Goal: Find specific page/section: Find specific page/section

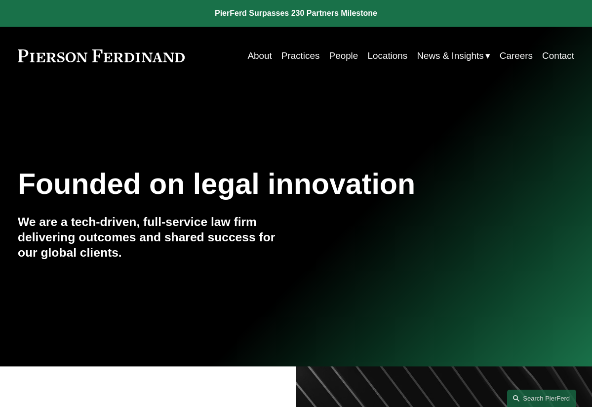
click at [340, 56] on link "People" at bounding box center [344, 55] width 29 height 19
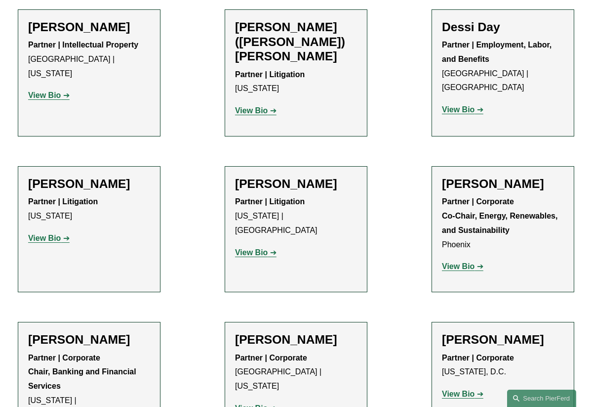
scroll to position [3269, 0]
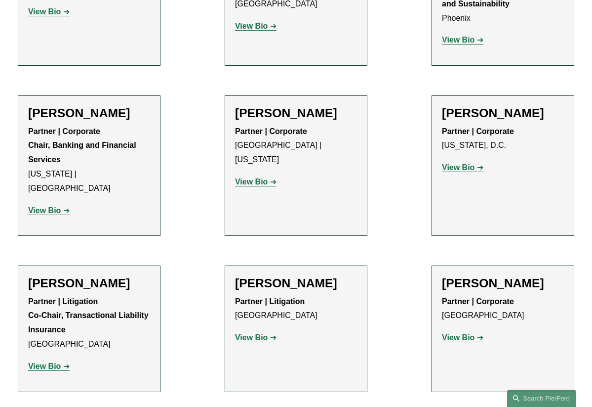
click at [247, 333] on strong "View Bio" at bounding box center [251, 337] width 33 height 8
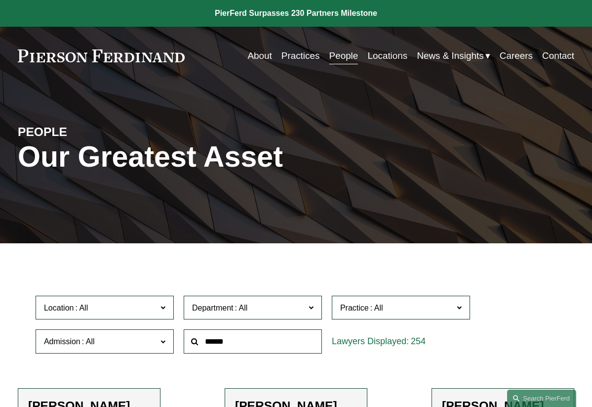
scroll to position [0, 0]
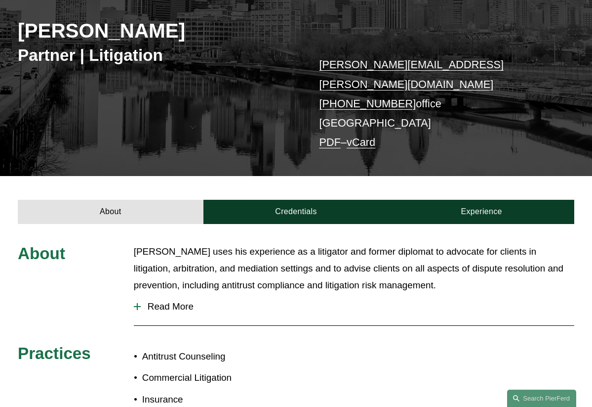
scroll to position [182, 0]
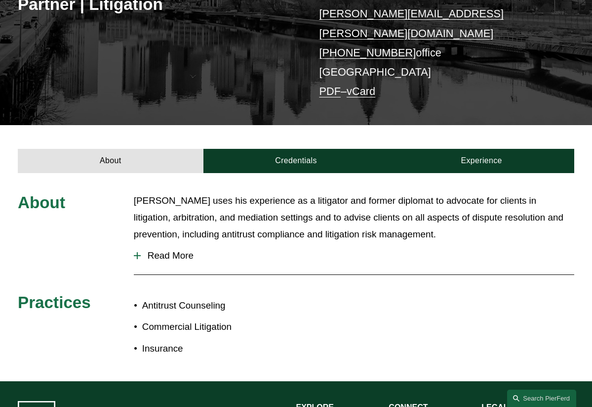
click at [167, 250] on span "Read More" at bounding box center [358, 255] width 434 height 11
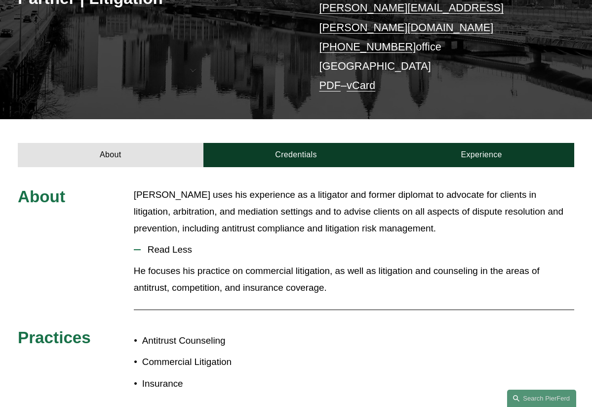
scroll to position [190, 0]
